Goal: Information Seeking & Learning: Learn about a topic

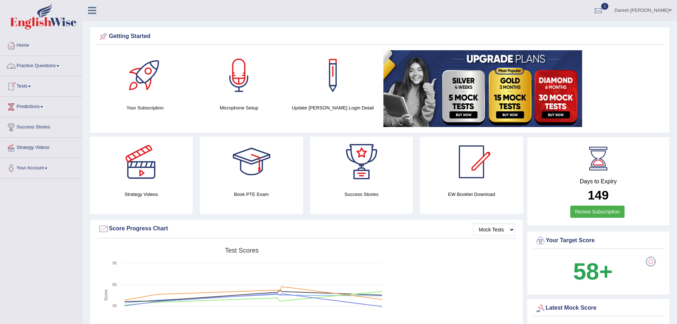
click at [46, 64] on link "Practice Questions" at bounding box center [41, 65] width 82 height 18
click link "Tests"
click link "History"
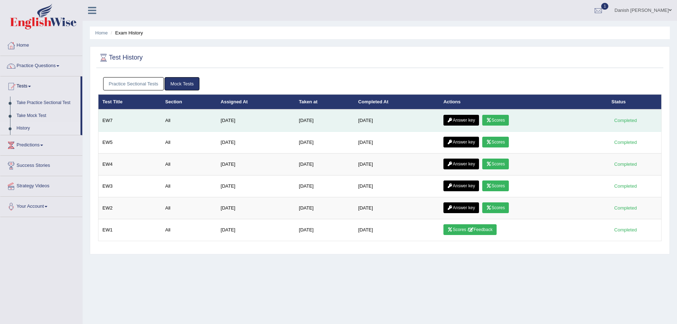
click at [509, 122] on link "Scores" at bounding box center [495, 120] width 27 height 11
click at [457, 122] on link "Answer key" at bounding box center [461, 120] width 36 height 11
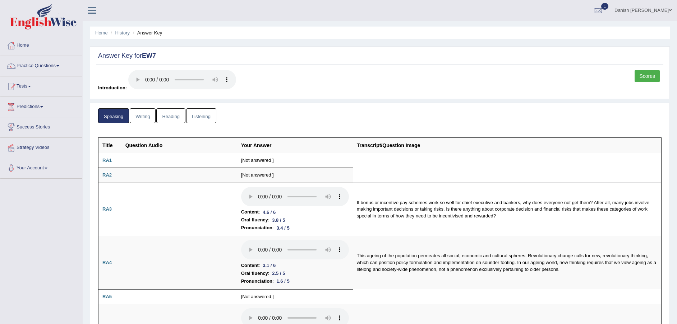
click at [148, 120] on link "Writing" at bounding box center [143, 115] width 26 height 15
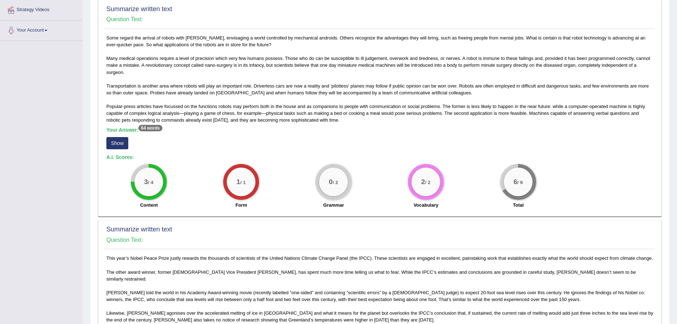
scroll to position [90, 0]
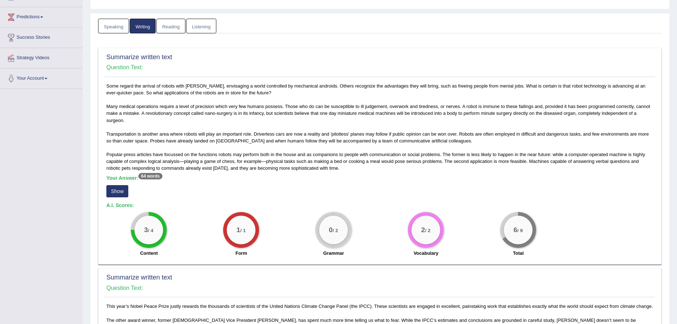
click at [114, 192] on button "Show" at bounding box center [117, 191] width 22 height 12
click at [114, 192] on div "Some regard the arrival of robots with dread, envisaging a world controlled by …" at bounding box center [380, 172] width 550 height 178
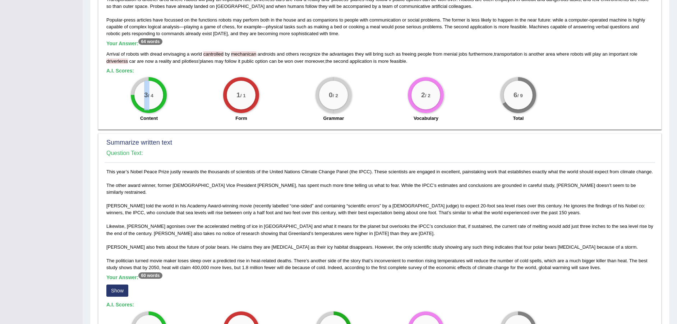
scroll to position [269, 0]
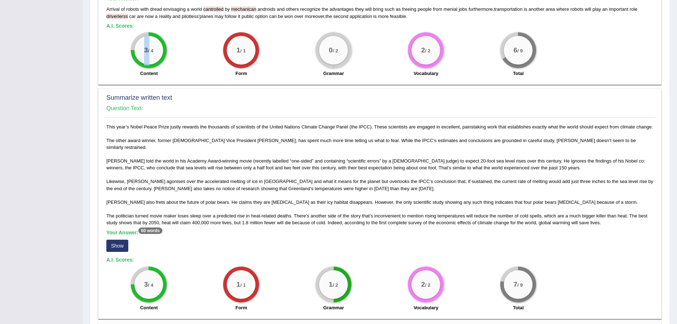
click at [124, 240] on button "Show" at bounding box center [117, 246] width 22 height 12
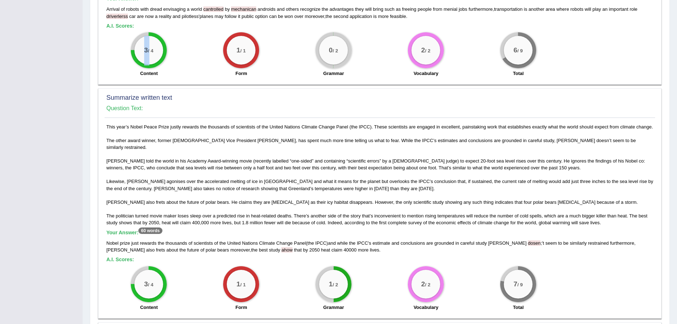
click at [227, 246] on div "Nobel prize just rewards the thousands of scientists of the United Nations Clim…" at bounding box center [379, 247] width 547 height 14
click at [528, 241] on span "dosen" at bounding box center [534, 243] width 13 height 5
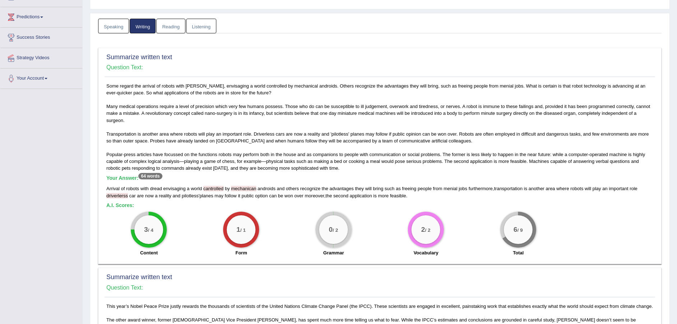
scroll to position [0, 0]
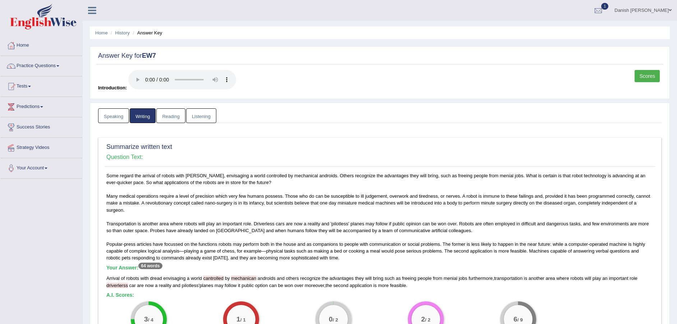
click at [44, 22] on img at bounding box center [43, 17] width 66 height 26
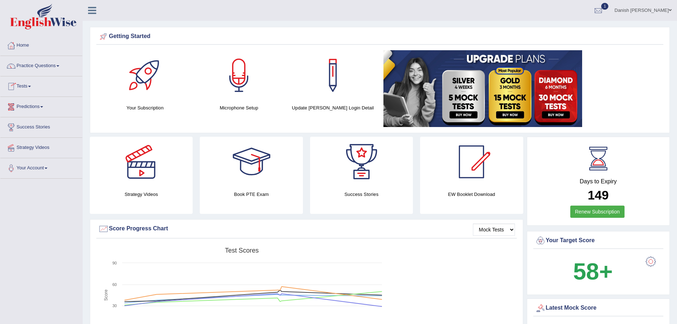
click at [27, 87] on link "Tests" at bounding box center [41, 85] width 82 height 18
click at [26, 83] on link "Tests" at bounding box center [41, 85] width 82 height 18
click at [25, 88] on link "Tests" at bounding box center [41, 85] width 82 height 18
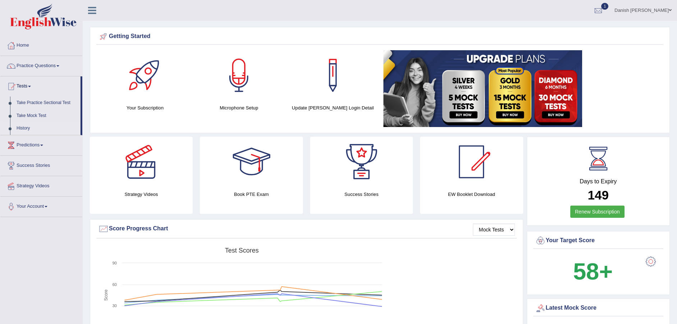
click at [19, 129] on link "History" at bounding box center [46, 128] width 67 height 13
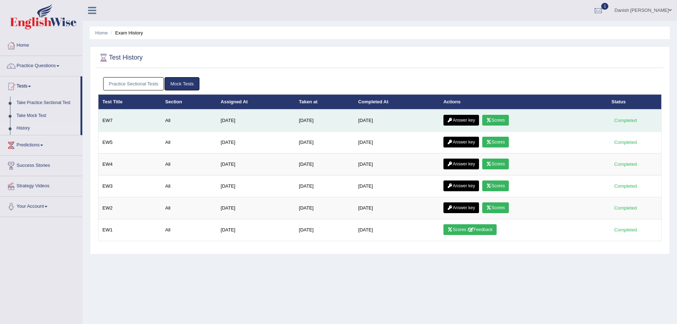
click at [467, 121] on link "Answer key" at bounding box center [461, 120] width 36 height 11
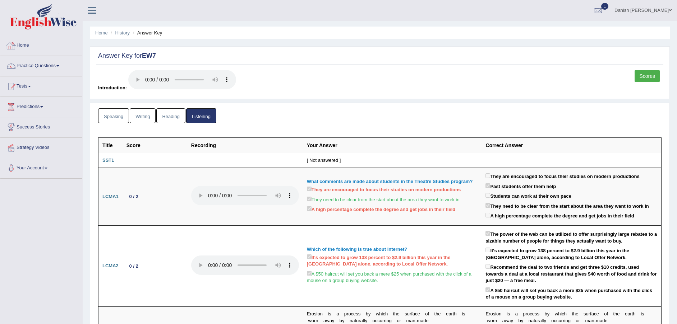
click at [28, 46] on link "Home" at bounding box center [41, 45] width 82 height 18
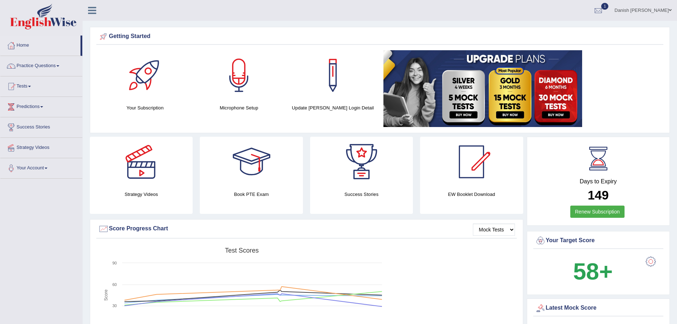
click at [41, 63] on link "Practice Questions" at bounding box center [41, 65] width 82 height 18
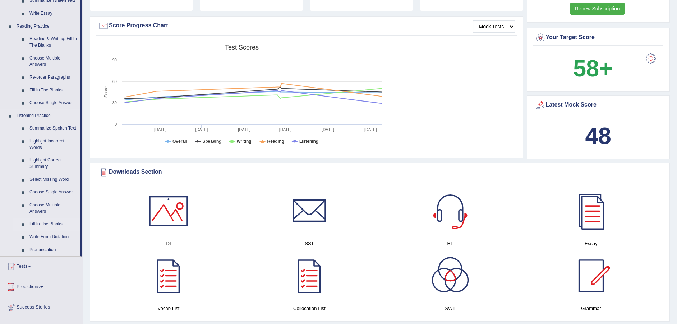
scroll to position [224, 0]
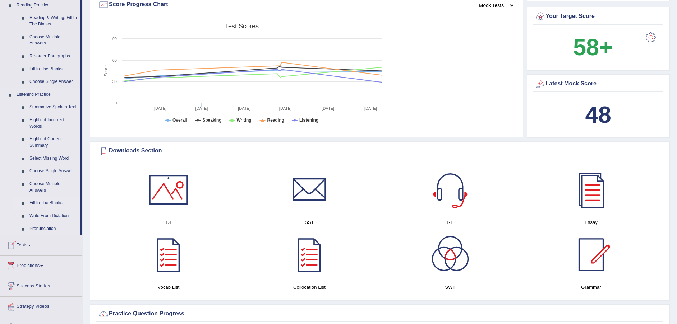
click at [45, 203] on link "Fill In The Blanks" at bounding box center [53, 203] width 54 height 13
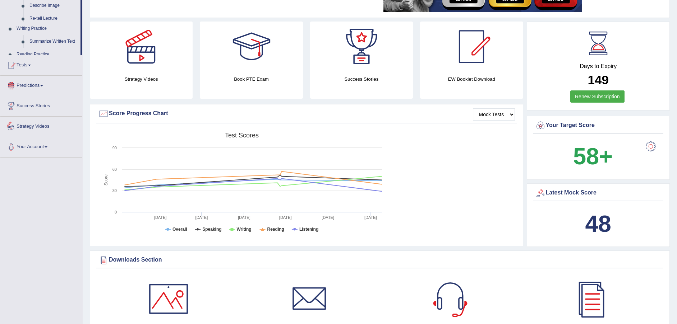
scroll to position [210, 0]
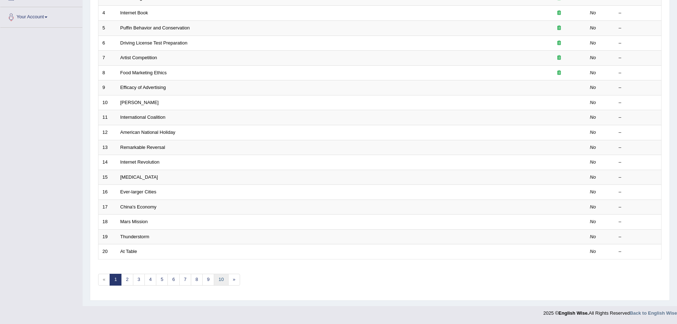
click at [218, 280] on link "10" at bounding box center [221, 280] width 14 height 12
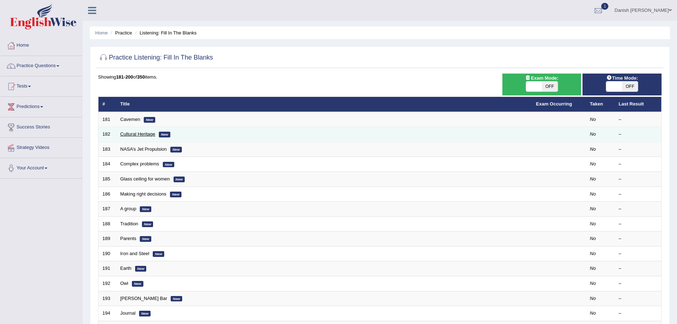
click at [133, 134] on link "Cultural Heritage" at bounding box center [137, 133] width 35 height 5
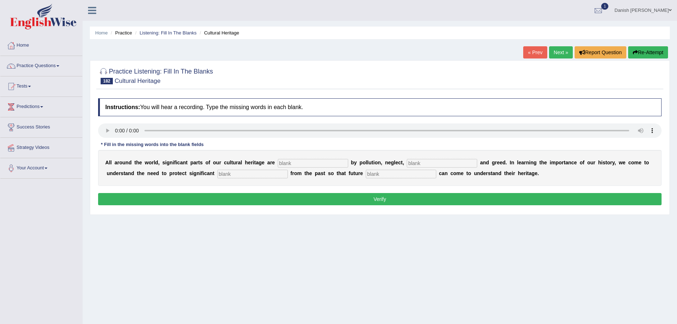
click at [288, 164] on input "text" at bounding box center [313, 163] width 70 height 9
click at [288, 166] on input "text" at bounding box center [313, 163] width 70 height 9
type input "thr"
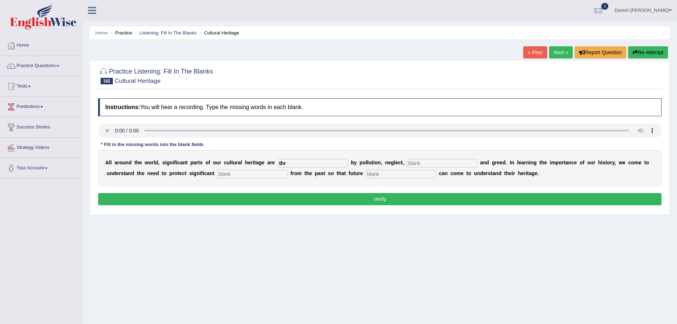
click at [429, 165] on input "text" at bounding box center [442, 163] width 70 height 9
click at [235, 177] on input "text" at bounding box center [252, 174] width 70 height 9
type input "rem"
click at [385, 172] on input "text" at bounding box center [401, 174] width 70 height 9
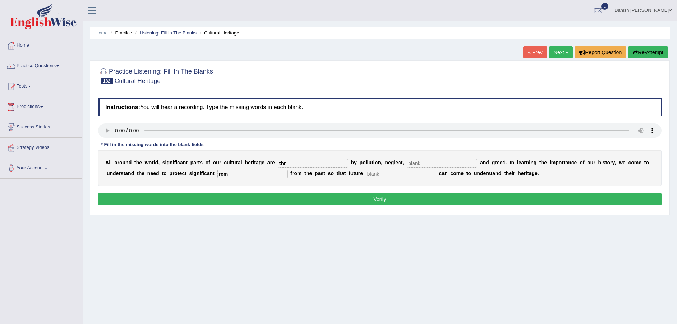
click at [294, 163] on input "thr" at bounding box center [313, 163] width 70 height 9
type input "thretning"
click at [236, 175] on input "rem" at bounding box center [252, 174] width 70 height 9
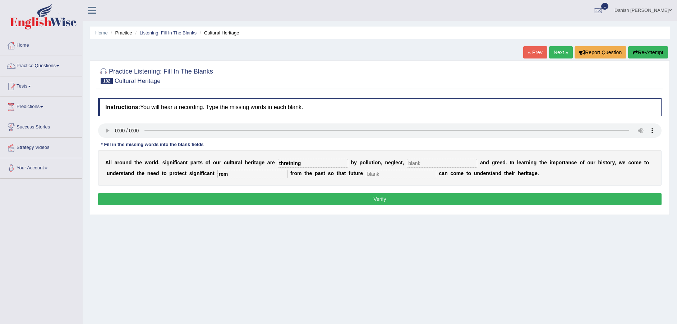
click at [236, 175] on input "rem" at bounding box center [252, 174] width 70 height 9
click at [231, 174] on input "rem" at bounding box center [252, 174] width 70 height 9
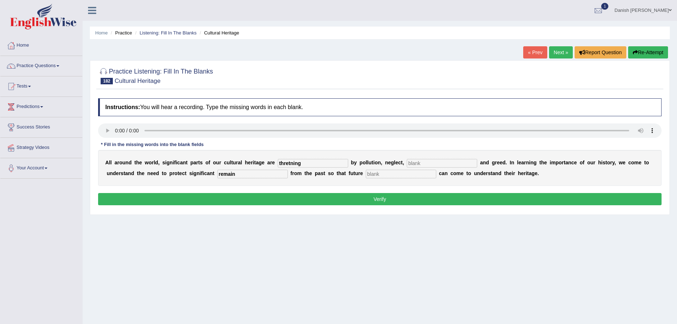
type input "remain"
click at [303, 161] on input "thretning" at bounding box center [313, 163] width 70 height 9
click at [628, 293] on div "Home Practice Listening: Fill In The Blanks Cultural Heritage « Prev Next » Rep…" at bounding box center [380, 179] width 594 height 359
click at [290, 162] on input "th" at bounding box center [313, 163] width 70 height 9
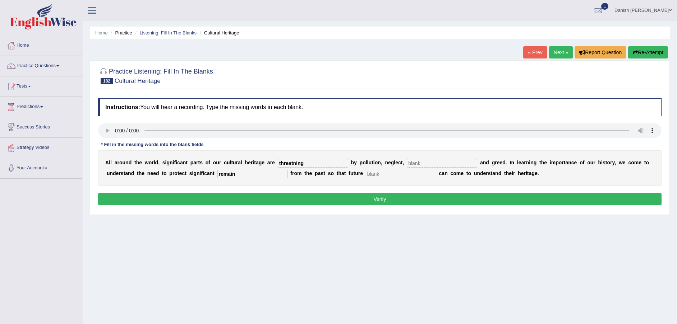
type input "threatning"
click at [282, 198] on button "Verify" at bounding box center [379, 199] width 563 height 12
click at [282, 198] on p "Verify" at bounding box center [379, 199] width 563 height 12
click at [362, 201] on button "Verify" at bounding box center [379, 199] width 563 height 12
click at [362, 201] on p "Verify" at bounding box center [379, 199] width 563 height 12
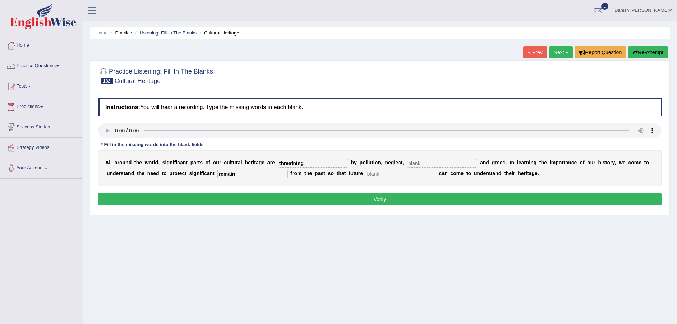
click at [245, 176] on input "remain" at bounding box center [252, 174] width 70 height 9
type input "remains"
click at [355, 203] on button "Verify" at bounding box center [379, 199] width 563 height 12
click at [355, 203] on p "Verify" at bounding box center [379, 199] width 563 height 12
click at [429, 167] on input "text" at bounding box center [442, 163] width 70 height 9
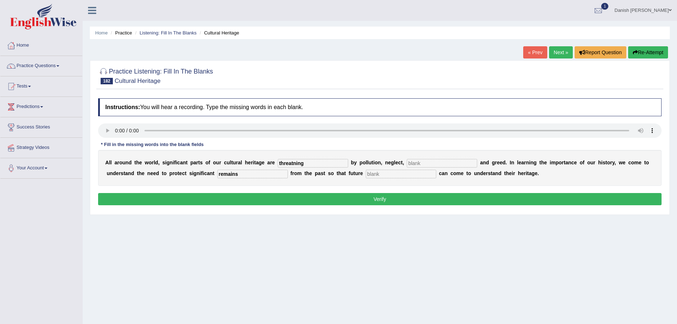
click at [429, 167] on input "text" at bounding box center [442, 163] width 70 height 9
type input "db"
click at [413, 175] on input "text" at bounding box center [401, 174] width 70 height 9
type input "fbd"
click at [399, 199] on button "Verify" at bounding box center [379, 199] width 563 height 12
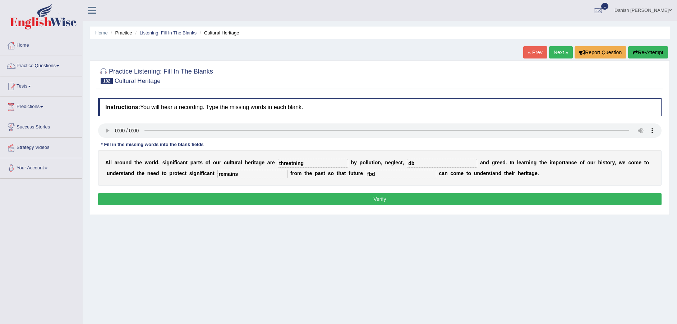
click at [399, 199] on div "Home Practice Listening: Fill In The Blanks Cultural Heritage « Prev Next » Rep…" at bounding box center [380, 179] width 594 height 359
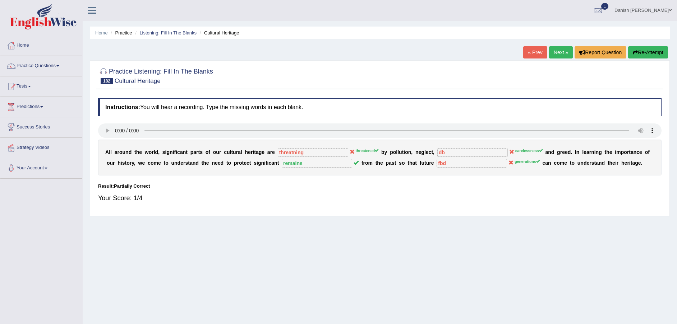
click at [559, 55] on link "Next »" at bounding box center [561, 52] width 24 height 12
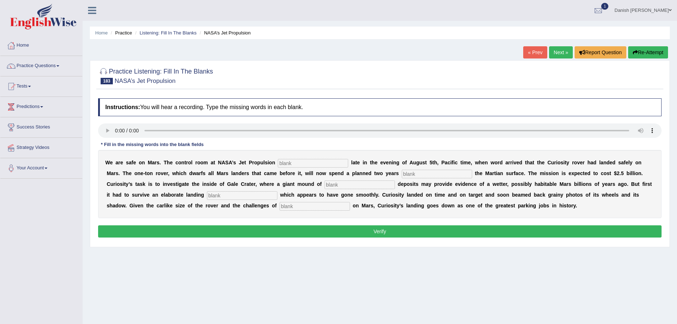
click at [287, 164] on input "text" at bounding box center [313, 163] width 70 height 9
type input "lab"
click at [422, 175] on input "text" at bounding box center [436, 174] width 70 height 9
type input "explo"
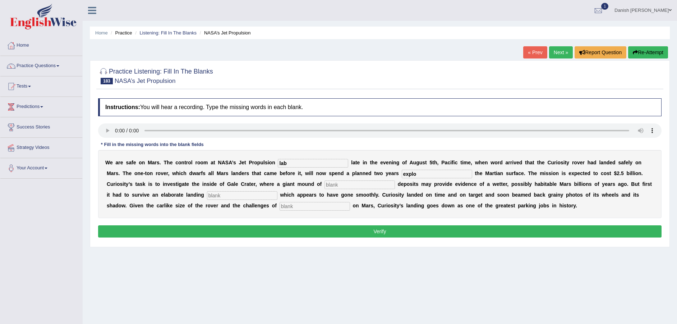
click at [344, 183] on input "text" at bounding box center [359, 185] width 70 height 9
type input "centm"
click at [220, 196] on input "text" at bounding box center [242, 195] width 70 height 9
type input "seq"
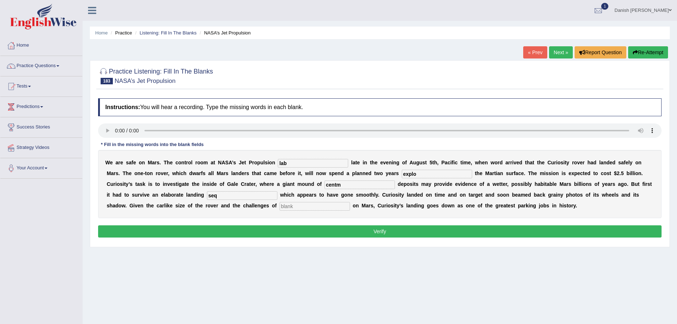
click at [300, 206] on input "text" at bounding box center [314, 206] width 70 height 9
type input "landing"
click at [300, 165] on input "lab" at bounding box center [313, 163] width 70 height 9
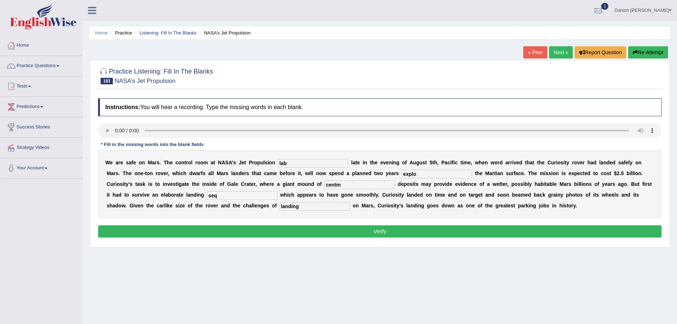
click at [300, 165] on input "lab" at bounding box center [313, 163] width 70 height 9
click at [305, 163] on input "lab" at bounding box center [313, 163] width 70 height 9
type input "labotory"
click at [419, 173] on input "explo" at bounding box center [436, 174] width 70 height 9
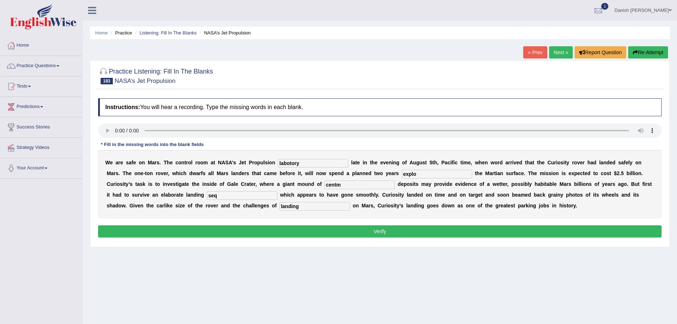
click at [421, 173] on input "explo" at bounding box center [436, 174] width 70 height 9
click at [421, 174] on input "explo" at bounding box center [436, 174] width 70 height 9
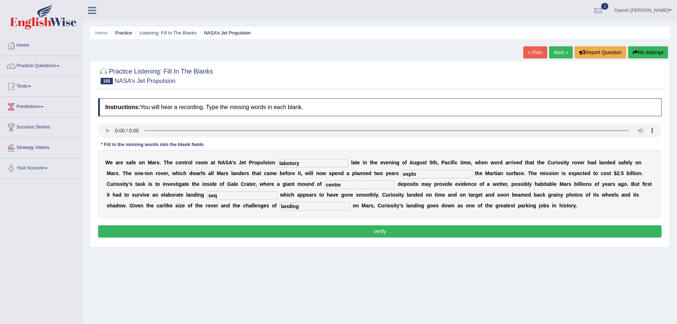
click at [422, 174] on input "explo" at bounding box center [436, 174] width 70 height 9
click at [427, 173] on input "explo" at bounding box center [436, 174] width 70 height 9
type input "exploring"
click at [222, 195] on input "seq" at bounding box center [242, 195] width 70 height 9
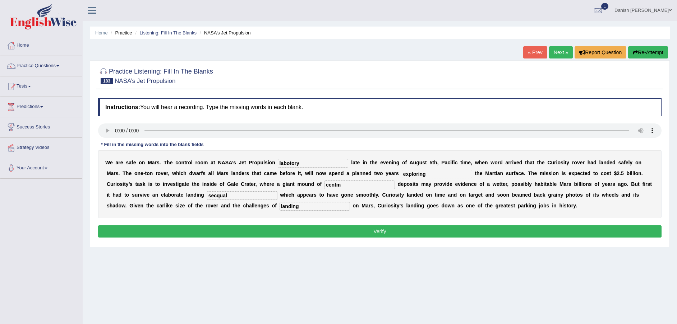
type input "secqual"
click at [345, 185] on input "centm" at bounding box center [359, 185] width 70 height 9
click at [345, 184] on input "centm" at bounding box center [359, 185] width 70 height 9
click at [300, 163] on input "labotory" at bounding box center [313, 163] width 70 height 9
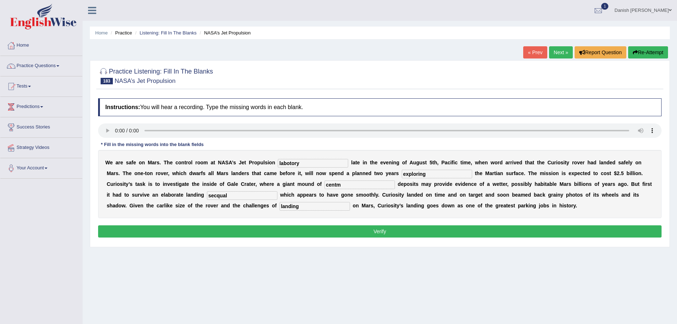
click at [289, 161] on input "labotory" at bounding box center [313, 163] width 70 height 9
type input "laboratory"
click at [228, 194] on input "secqual" at bounding box center [242, 195] width 70 height 9
type input "sequence"
click at [346, 185] on input "centm" at bounding box center [359, 185] width 70 height 9
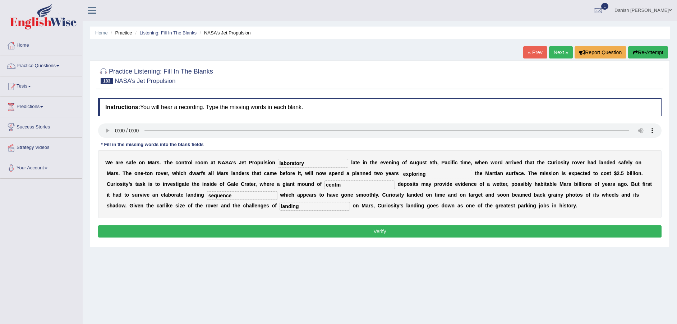
click at [347, 184] on input "centm" at bounding box center [359, 185] width 70 height 9
type input "sedimentary"
click at [358, 232] on button "Verify" at bounding box center [379, 232] width 563 height 12
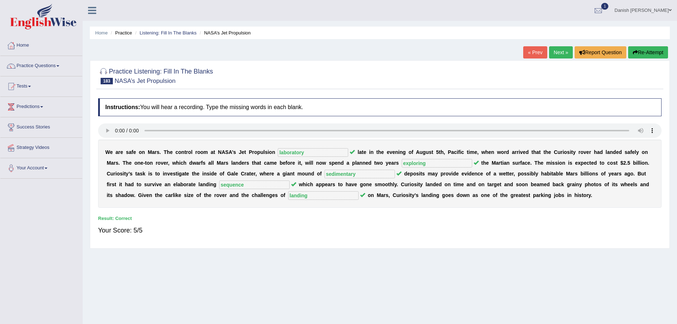
click at [563, 54] on link "Next »" at bounding box center [561, 52] width 24 height 12
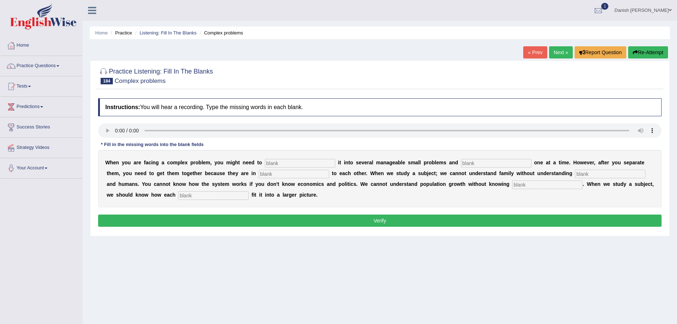
click at [284, 162] on input "text" at bounding box center [300, 163] width 70 height 9
click at [277, 162] on input "text" at bounding box center [300, 163] width 70 height 9
type input "brake"
click at [482, 164] on input "text" at bounding box center [496, 163] width 70 height 9
click at [296, 173] on input "text" at bounding box center [294, 174] width 70 height 9
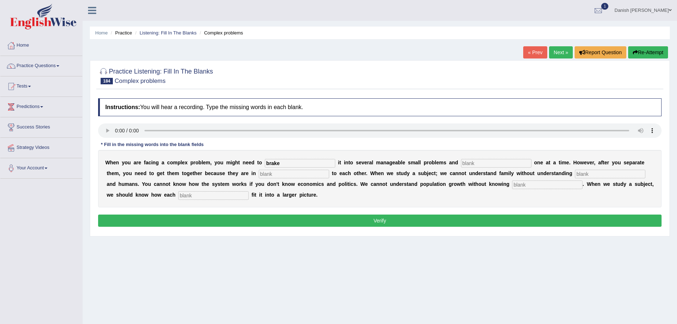
click at [296, 173] on input "text" at bounding box center [294, 174] width 70 height 9
type input "relation"
click at [590, 175] on input "text" at bounding box center [610, 174] width 70 height 9
type input "famaly"
click at [210, 198] on input "text" at bounding box center [213, 195] width 70 height 9
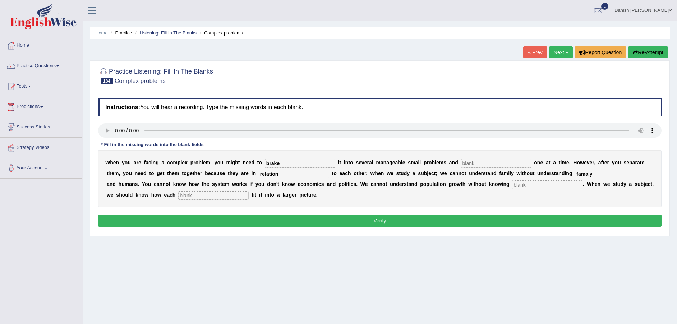
click at [525, 185] on input "text" at bounding box center [547, 185] width 70 height 9
type input "bio"
click at [195, 200] on input "text" at bounding box center [213, 195] width 70 height 9
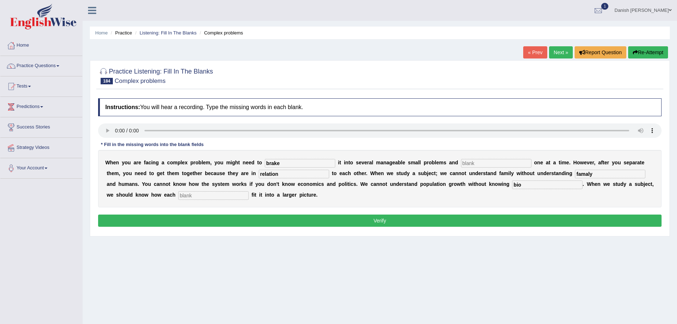
type input "i"
type input "component"
click at [279, 175] on input "relation" at bounding box center [294, 174] width 70 height 9
type input "relations"
click at [280, 162] on input "brake" at bounding box center [300, 163] width 70 height 9
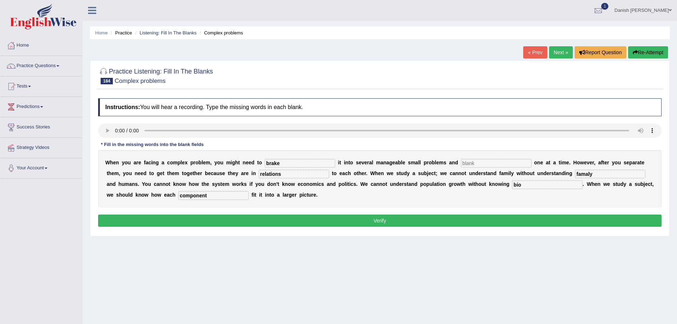
click at [280, 162] on input "brake" at bounding box center [300, 163] width 70 height 9
click at [284, 164] on input "brake" at bounding box center [300, 163] width 70 height 9
click at [595, 171] on input "famaly" at bounding box center [610, 174] width 70 height 9
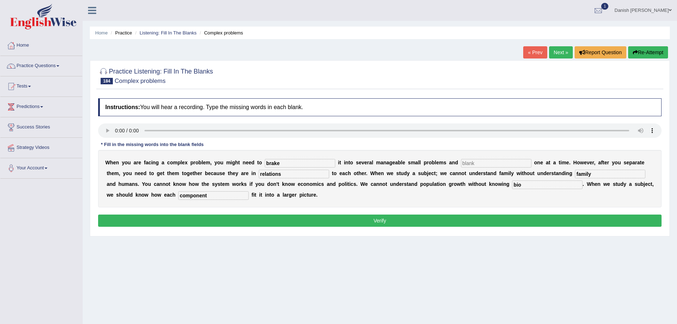
type input "family"
click at [523, 186] on input "bio" at bounding box center [547, 185] width 70 height 9
type input "biology"
click at [289, 165] on input "brake" at bounding box center [300, 163] width 70 height 9
type input "break"
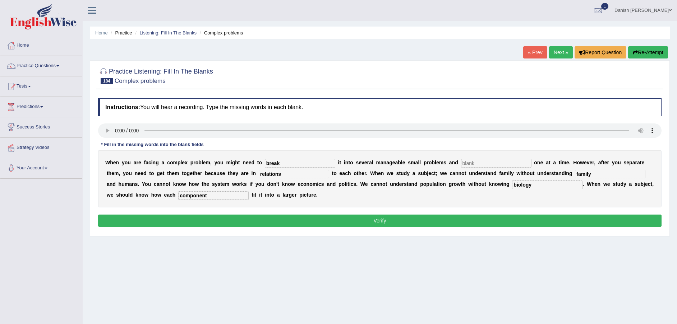
click at [499, 164] on input "text" at bounding box center [496, 163] width 70 height 9
type input "db"
click at [597, 172] on input "family" at bounding box center [610, 174] width 70 height 9
type input "fa"
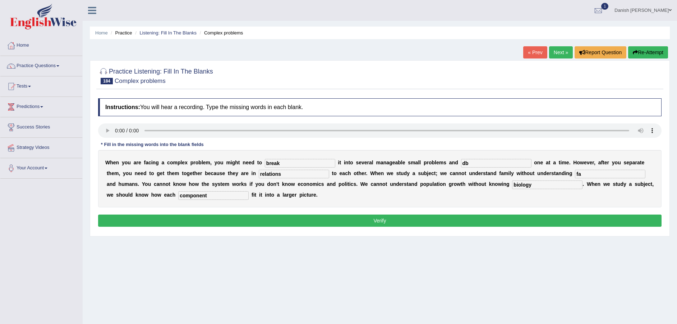
click at [384, 223] on button "Verify" at bounding box center [379, 221] width 563 height 12
click at [384, 223] on div "Home Practice Listening: Fill In The Blanks Complex problems « Prev Next » Repo…" at bounding box center [380, 179] width 594 height 359
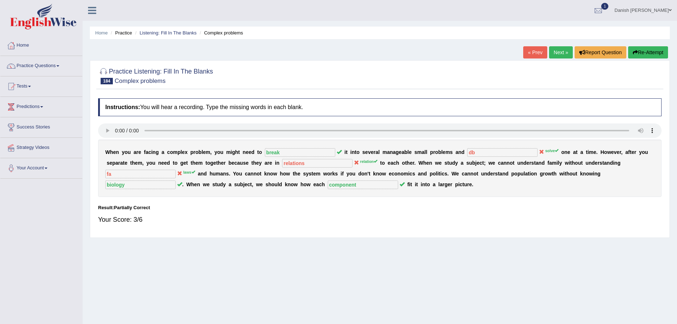
click at [562, 53] on link "Next »" at bounding box center [561, 52] width 24 height 12
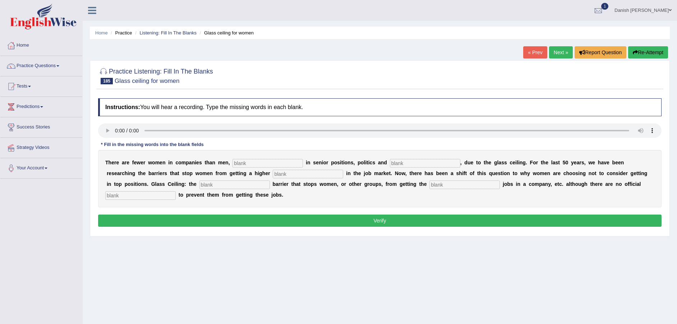
click at [264, 162] on input "text" at bounding box center [267, 163] width 70 height 9
click at [252, 164] on input "text" at bounding box center [267, 163] width 70 height 9
type input "sp"
click at [410, 166] on input "text" at bounding box center [425, 163] width 70 height 9
type input "lead"
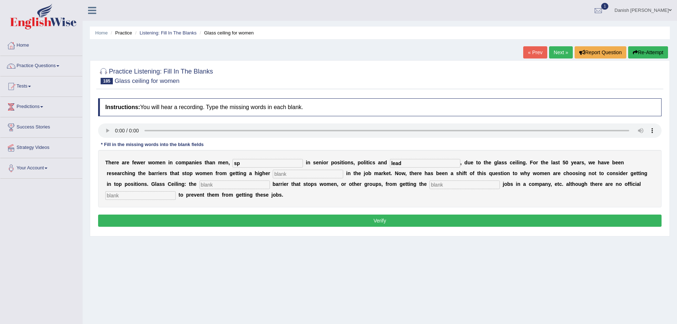
click at [297, 176] on input "text" at bounding box center [308, 174] width 70 height 9
type input "pos"
click at [218, 186] on input "text" at bounding box center [234, 185] width 70 height 9
type input "imang"
click at [449, 185] on input "text" at bounding box center [464, 185] width 70 height 9
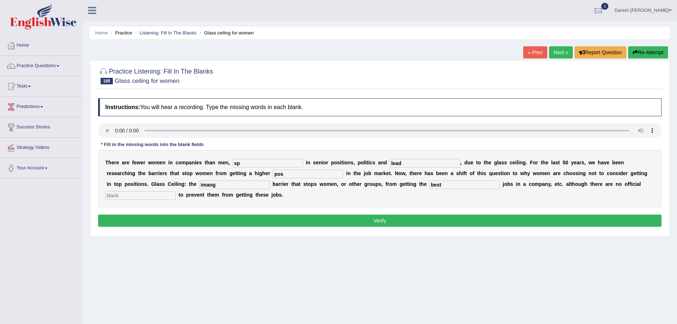
type input "best"
click at [124, 198] on input "text" at bounding box center [140, 195] width 70 height 9
type input "rules"
click at [260, 163] on input "sp" at bounding box center [267, 163] width 70 height 9
click at [241, 163] on input "specilly" at bounding box center [267, 163] width 70 height 9
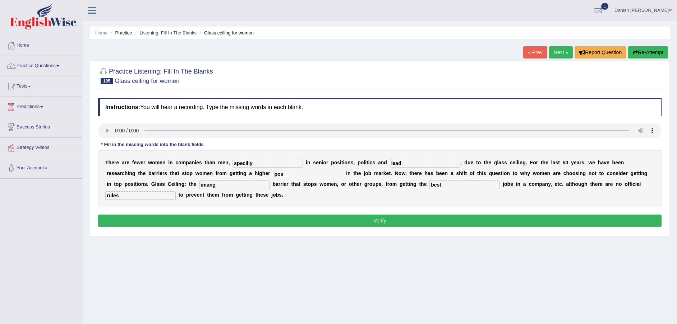
type input "speicilly"
click at [260, 164] on input "speicilly" at bounding box center [267, 163] width 70 height 9
type input "specially"
click at [404, 163] on input "lead" at bounding box center [425, 163] width 70 height 9
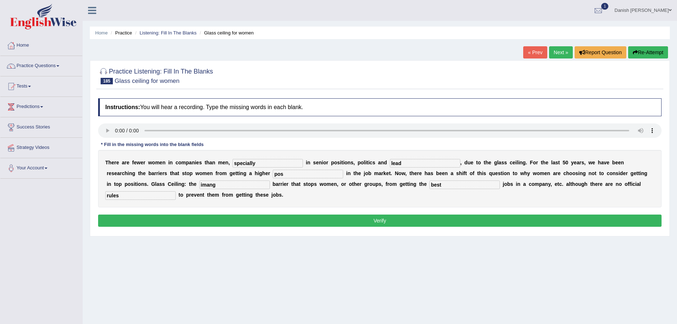
click at [404, 163] on input "lead" at bounding box center [425, 163] width 70 height 9
click at [408, 163] on input "lead" at bounding box center [425, 163] width 70 height 9
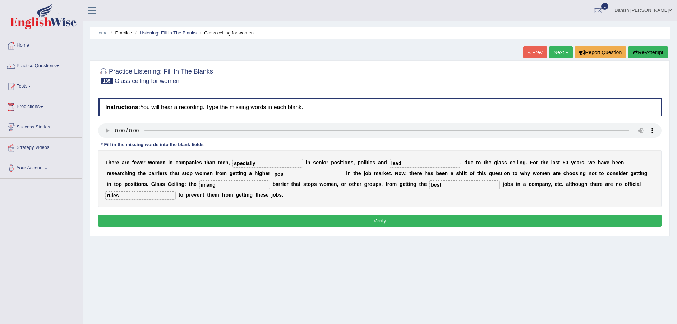
click at [408, 163] on input "lead" at bounding box center [425, 163] width 70 height 9
click at [411, 156] on div "T h e r e a r e f e w e r w o m e n i n c o m p a n i e s t h a n m e n , speci…" at bounding box center [379, 178] width 563 height 57
click at [405, 166] on input "lead" at bounding box center [425, 163] width 70 height 9
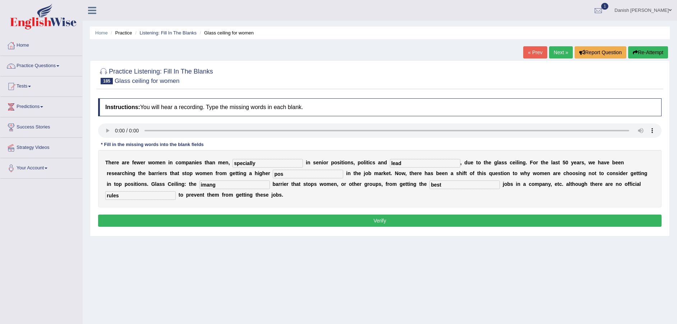
click at [405, 166] on input "lead" at bounding box center [425, 163] width 70 height 9
click at [403, 164] on input "lead" at bounding box center [425, 163] width 70 height 9
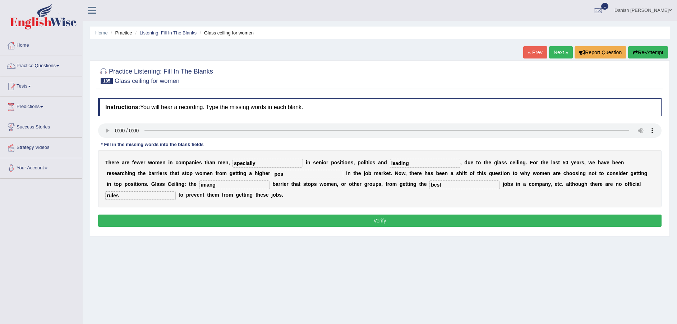
type input "leading"
click at [259, 163] on input "specially" at bounding box center [267, 163] width 70 height 9
click at [245, 163] on input "specially" at bounding box center [267, 163] width 70 height 9
click at [250, 164] on input "speceially" at bounding box center [267, 163] width 70 height 9
click at [268, 164] on input "speceally" at bounding box center [267, 163] width 70 height 9
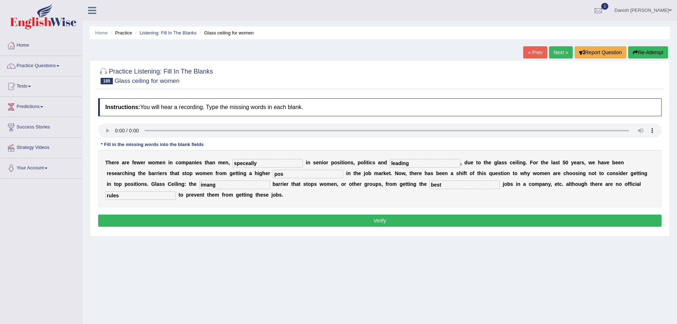
click at [268, 164] on input "speceally" at bounding box center [267, 163] width 70 height 9
type input "d"
type input "s"
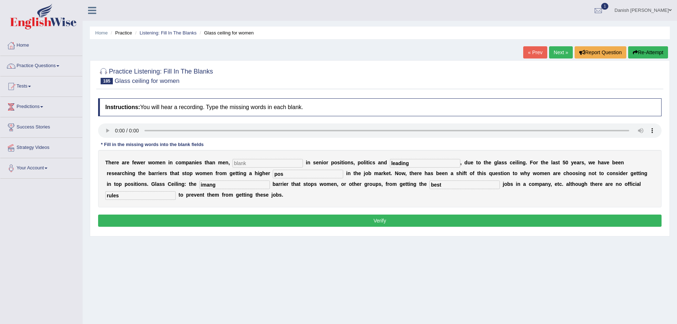
type input "s"
type input "especially"
click at [218, 187] on input "imang" at bounding box center [234, 185] width 70 height 9
type input "i"
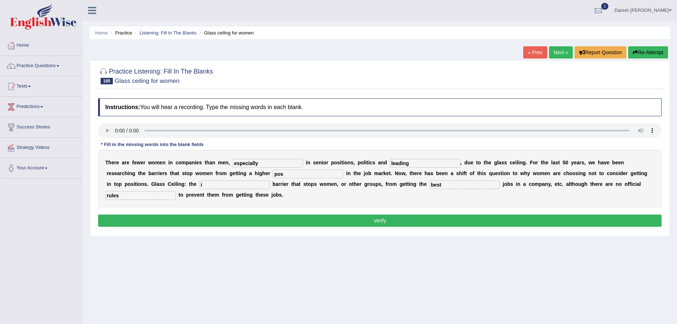
click at [411, 163] on input "leading" at bounding box center [425, 163] width 70 height 9
type input "leadership"
click at [287, 175] on input "pos" at bounding box center [308, 174] width 70 height 9
click at [214, 186] on input "i" at bounding box center [234, 185] width 70 height 9
click at [298, 172] on input "positions" at bounding box center [308, 174] width 70 height 9
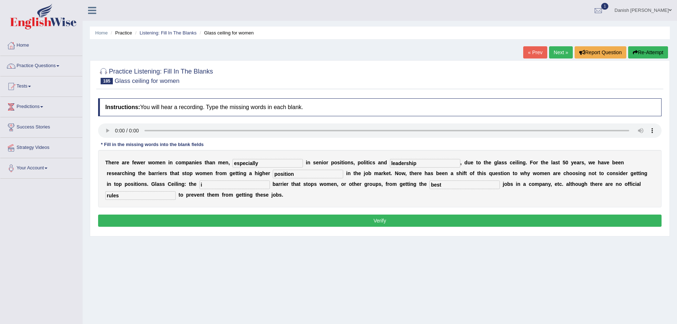
type input "position"
click at [130, 197] on input "rules" at bounding box center [140, 195] width 70 height 9
click at [128, 198] on input "rules" at bounding box center [140, 195] width 70 height 9
type input "rule"
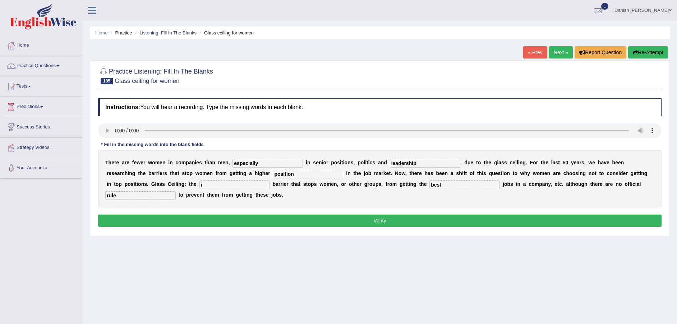
click at [211, 185] on input "i" at bounding box center [234, 185] width 70 height 9
type input "imaginary"
click at [395, 220] on button "Verify" at bounding box center [379, 221] width 563 height 12
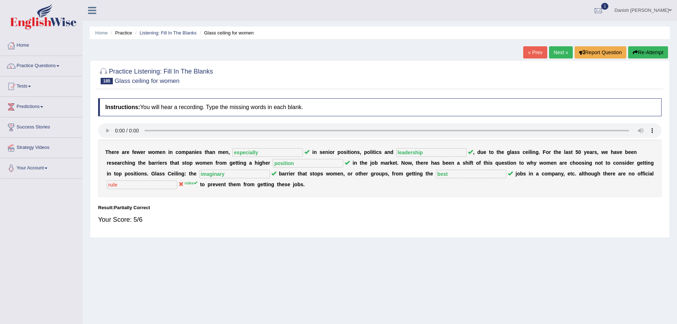
click at [556, 56] on link "Next »" at bounding box center [561, 52] width 24 height 12
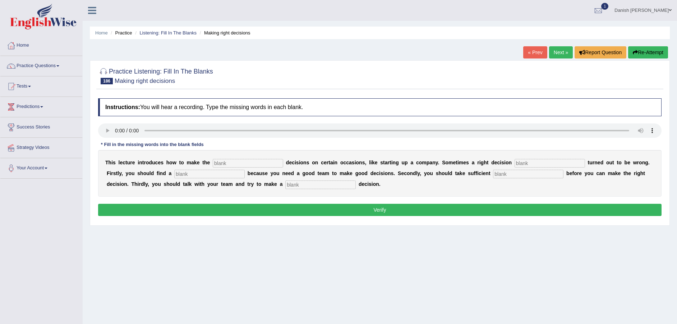
click at [226, 166] on input "text" at bounding box center [248, 163] width 70 height 9
click at [231, 161] on input "text" at bounding box center [248, 163] width 70 height 9
type input "right"
click at [544, 165] on input "text" at bounding box center [549, 163] width 70 height 9
type input "intl"
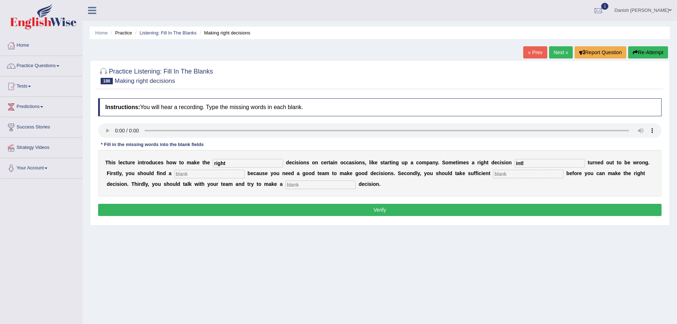
click at [185, 175] on input "text" at bounding box center [209, 174] width 70 height 9
type input "team"
click at [507, 174] on input "text" at bounding box center [528, 174] width 70 height 9
type input "infor"
click at [305, 185] on input "text" at bounding box center [320, 185] width 70 height 9
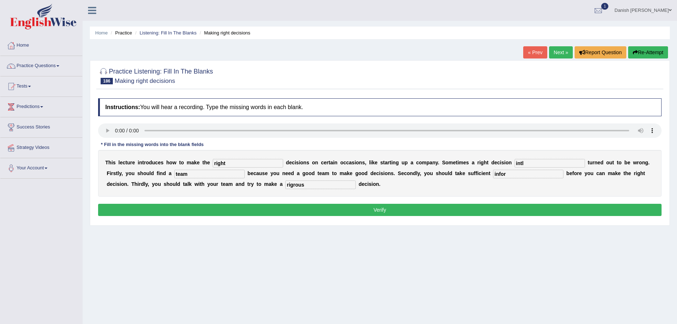
type input "rigrous"
click at [238, 162] on input "right" at bounding box center [248, 163] width 70 height 9
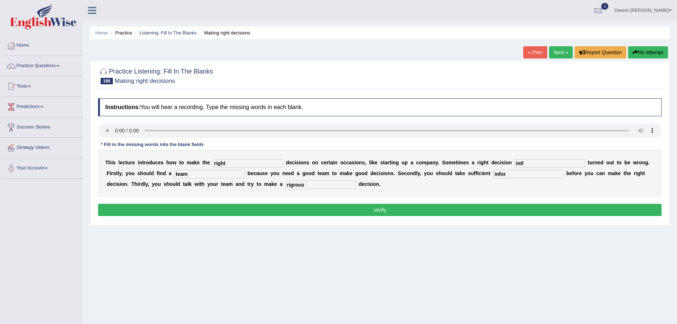
click at [238, 162] on input "right" at bounding box center [248, 163] width 70 height 9
click at [240, 162] on input "right" at bounding box center [248, 163] width 70 height 9
click at [530, 163] on input "intl" at bounding box center [549, 163] width 70 height 9
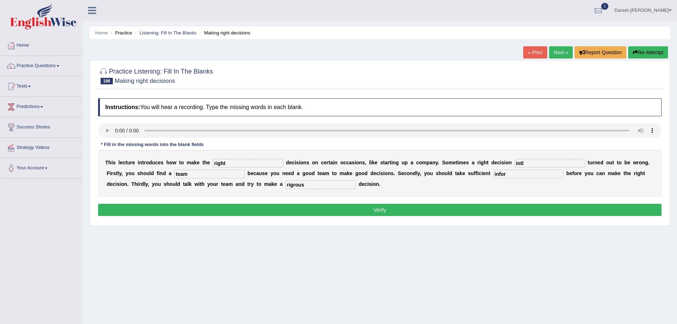
click at [530, 163] on input "intl" at bounding box center [549, 163] width 70 height 9
click at [535, 173] on input "infor" at bounding box center [528, 174] width 70 height 9
click at [538, 163] on input "intl" at bounding box center [549, 163] width 70 height 9
type input "initially"
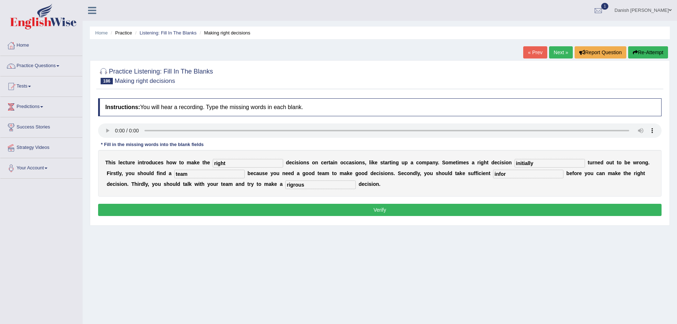
click at [508, 173] on input "infor" at bounding box center [528, 174] width 70 height 9
click at [307, 187] on input "rigrous" at bounding box center [320, 185] width 70 height 9
type input "rigorous"
click at [507, 176] on input "infor" at bounding box center [528, 174] width 70 height 9
click at [506, 174] on input "inforrmation" at bounding box center [528, 174] width 70 height 9
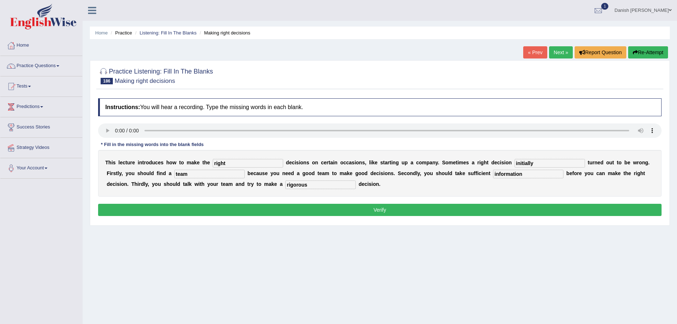
type input "information"
click at [308, 209] on button "Verify" at bounding box center [379, 210] width 563 height 12
